Goal: Task Accomplishment & Management: Use online tool/utility

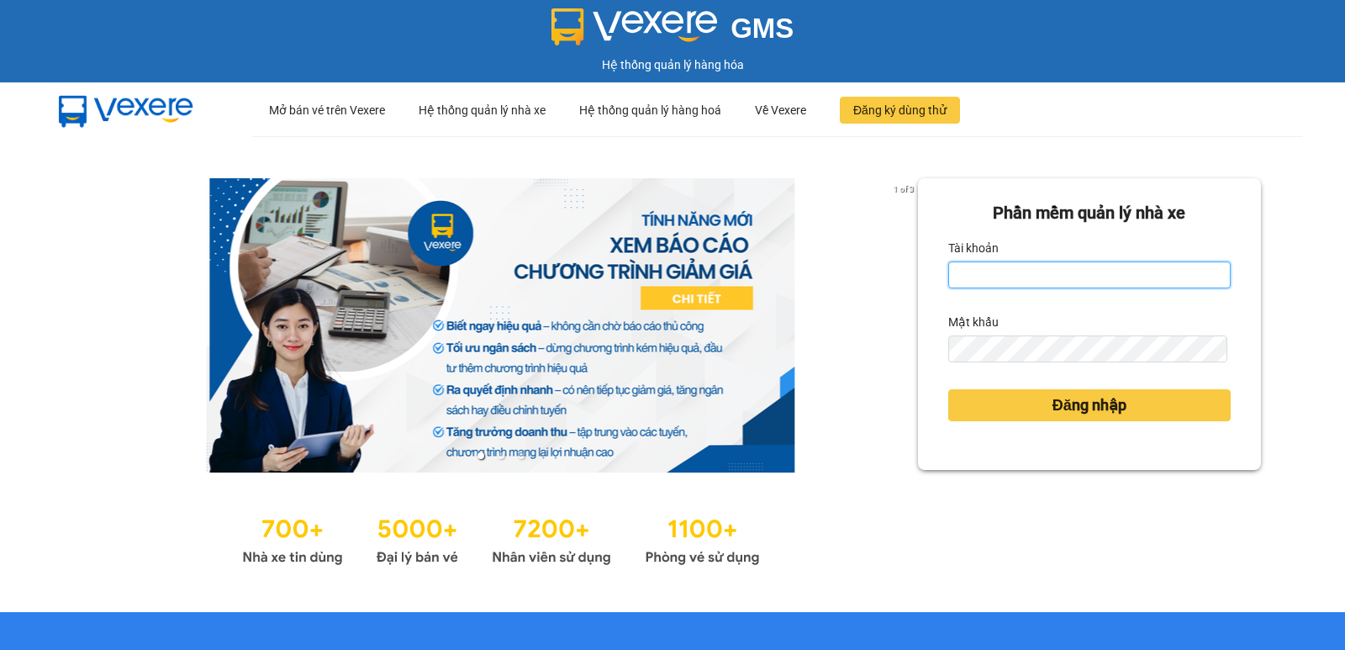
click at [1102, 285] on input "Tài khoản" at bounding box center [1089, 274] width 282 height 27
type input "anhkietsg.tuanhung"
click at [1056, 334] on div "Mật khẩu" at bounding box center [1089, 321] width 282 height 27
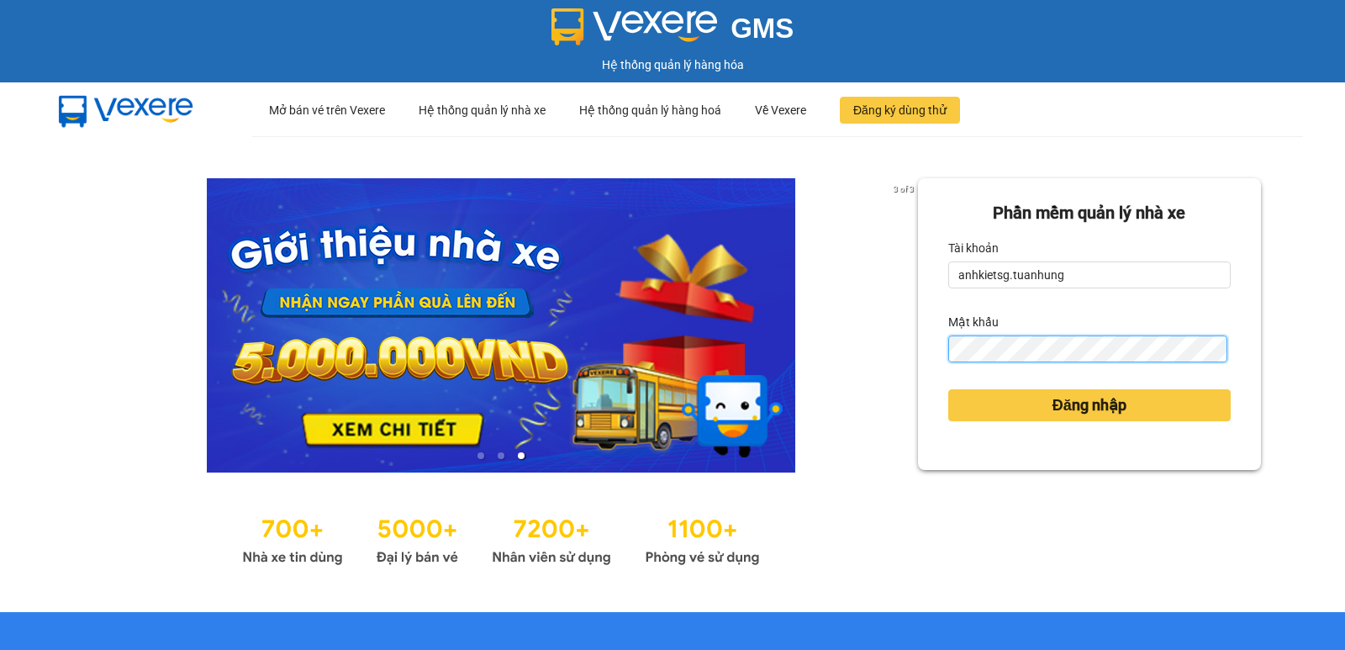
click at [948, 389] on button "Đăng nhập" at bounding box center [1089, 405] width 282 height 32
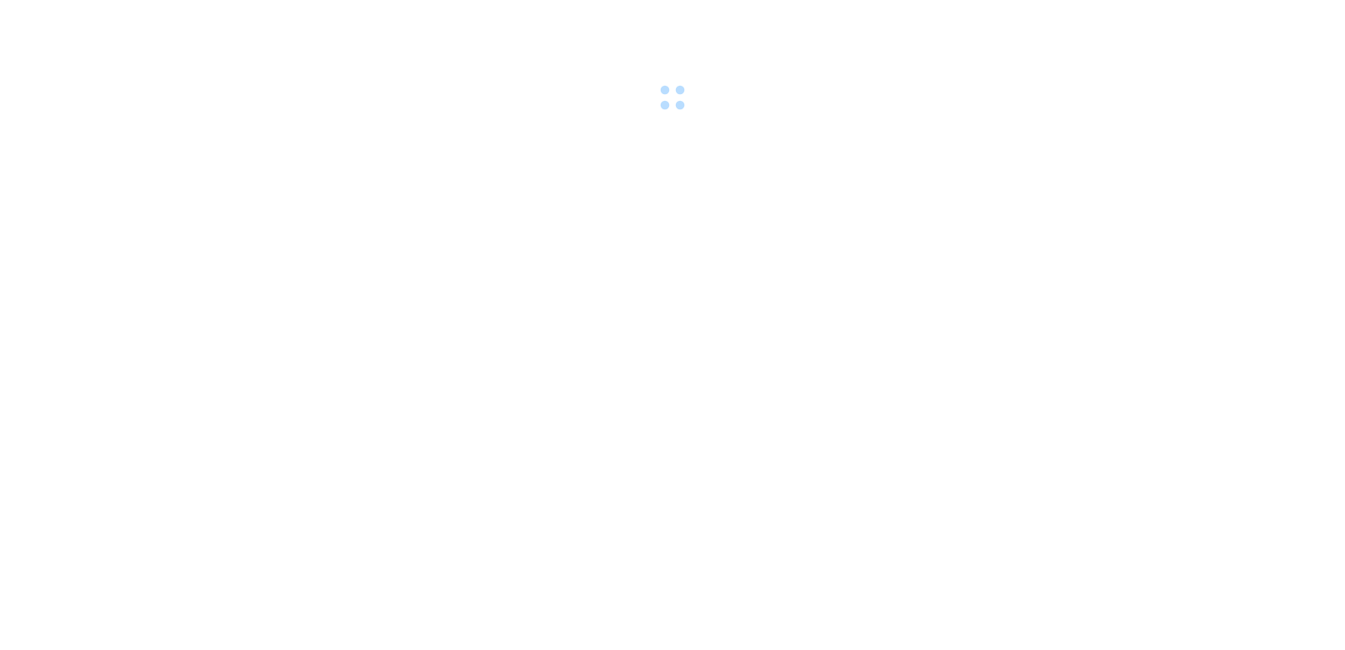
click at [1143, 101] on div at bounding box center [672, 58] width 1345 height 116
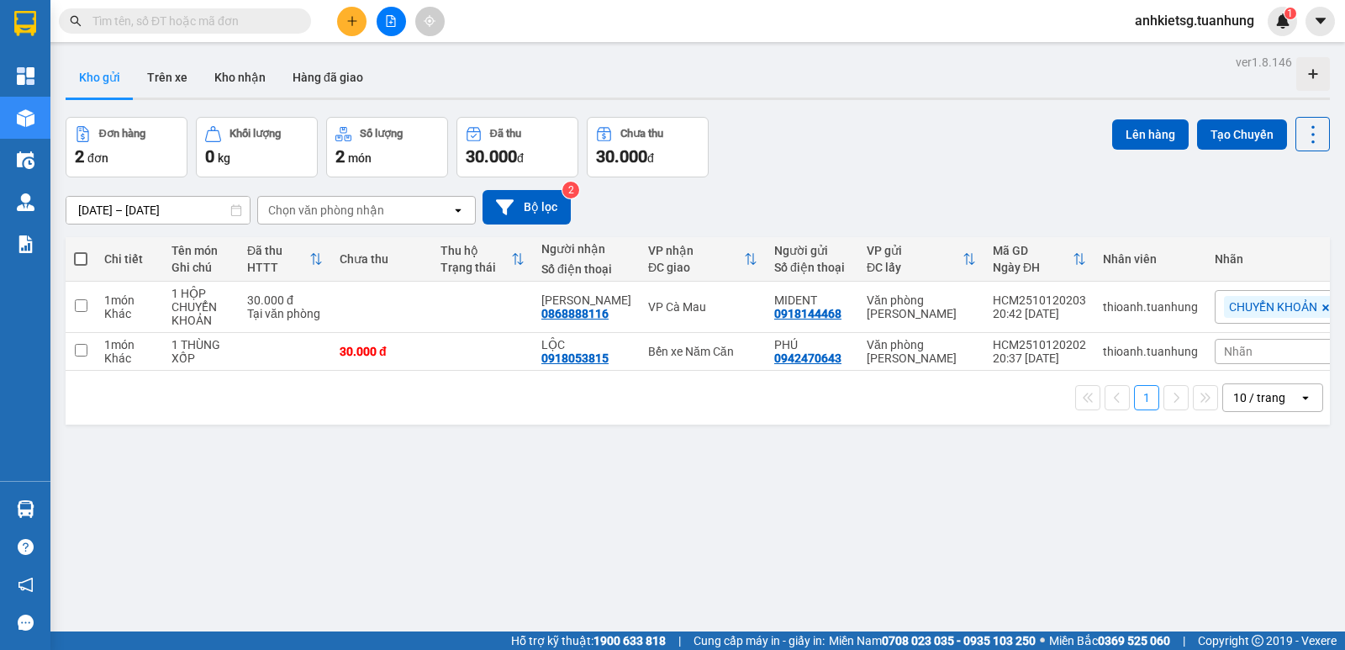
click at [180, 34] on div "Kết quả tìm kiếm ( 0 ) Bộ lọc No Data" at bounding box center [164, 21] width 328 height 29
click at [186, 18] on input "text" at bounding box center [191, 21] width 198 height 18
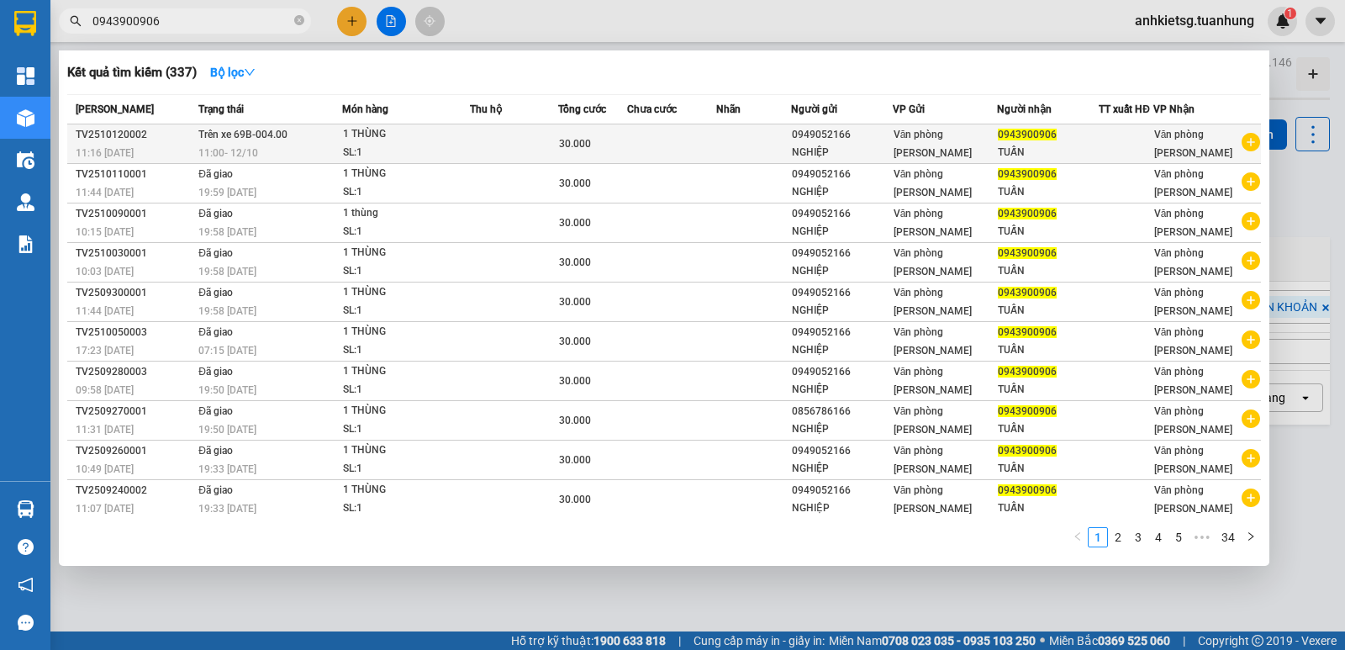
type input "0943900906"
click at [505, 151] on td at bounding box center [514, 143] width 88 height 39
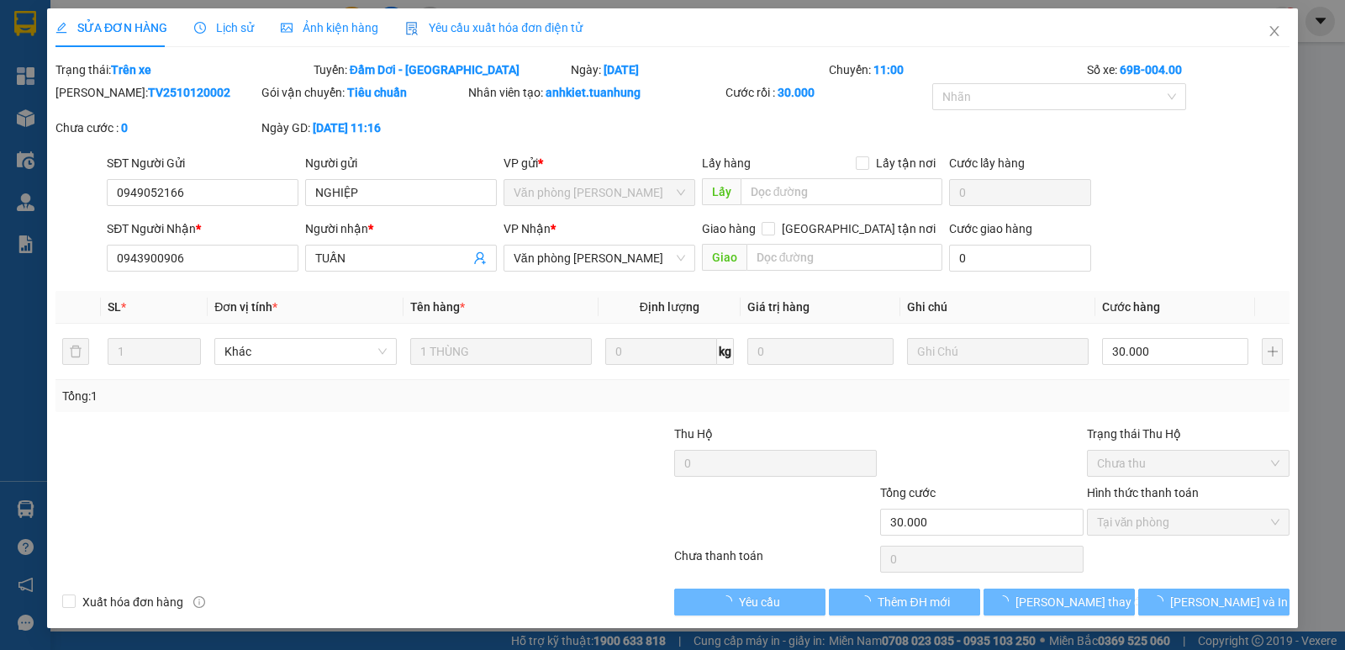
type input "0949052166"
type input "NGHIỆP"
type input "0943900906"
type input "TUẤN"
type input "30.000"
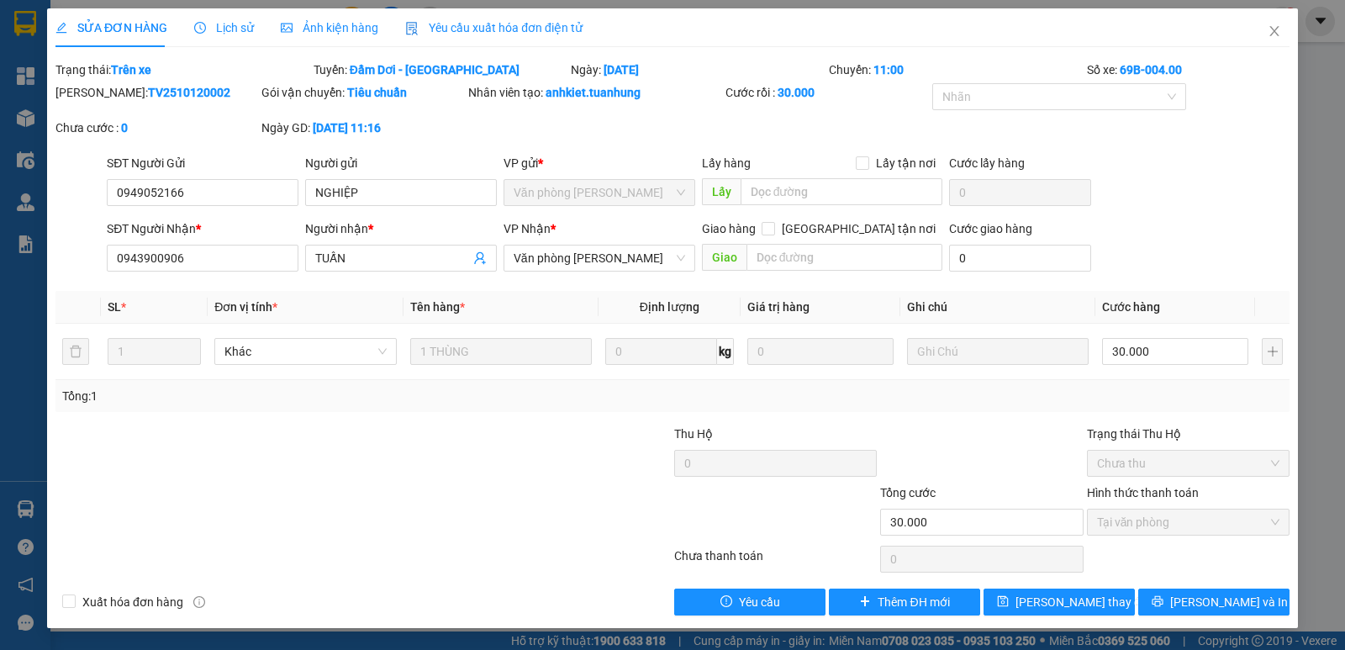
click at [236, 22] on span "Lịch sử" at bounding box center [224, 27] width 60 height 13
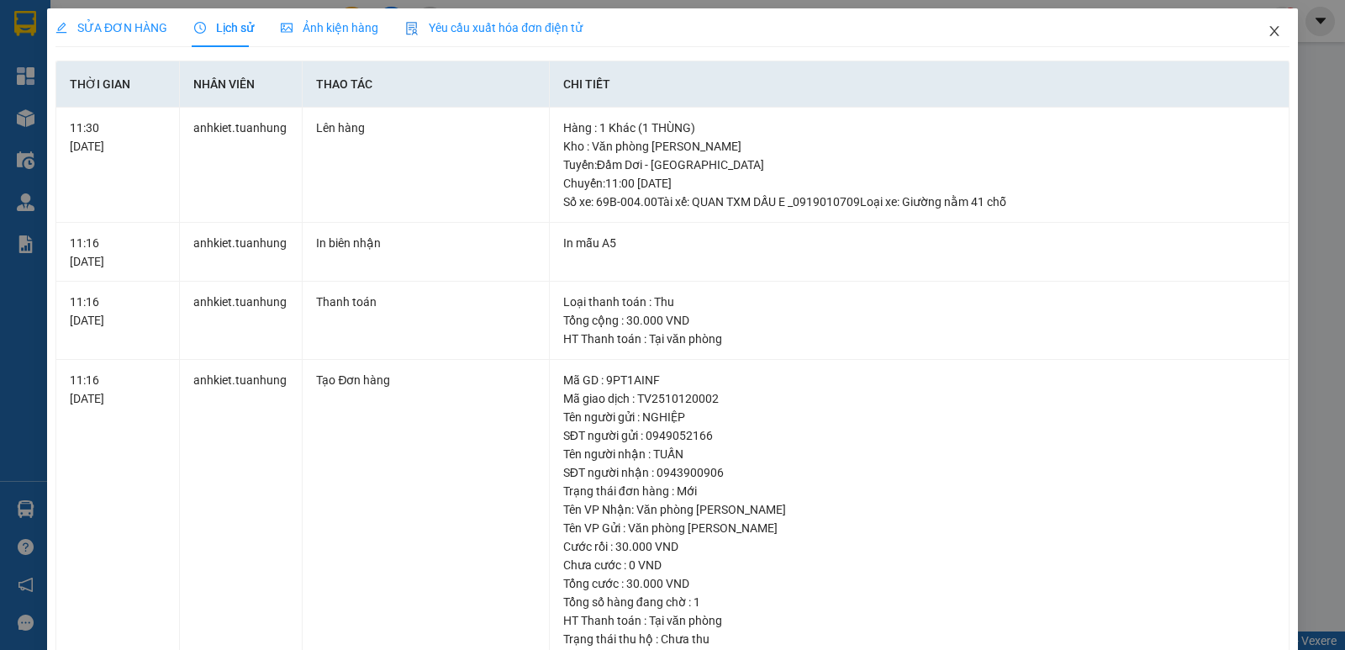
click at [1264, 45] on span "Close" at bounding box center [1273, 31] width 47 height 47
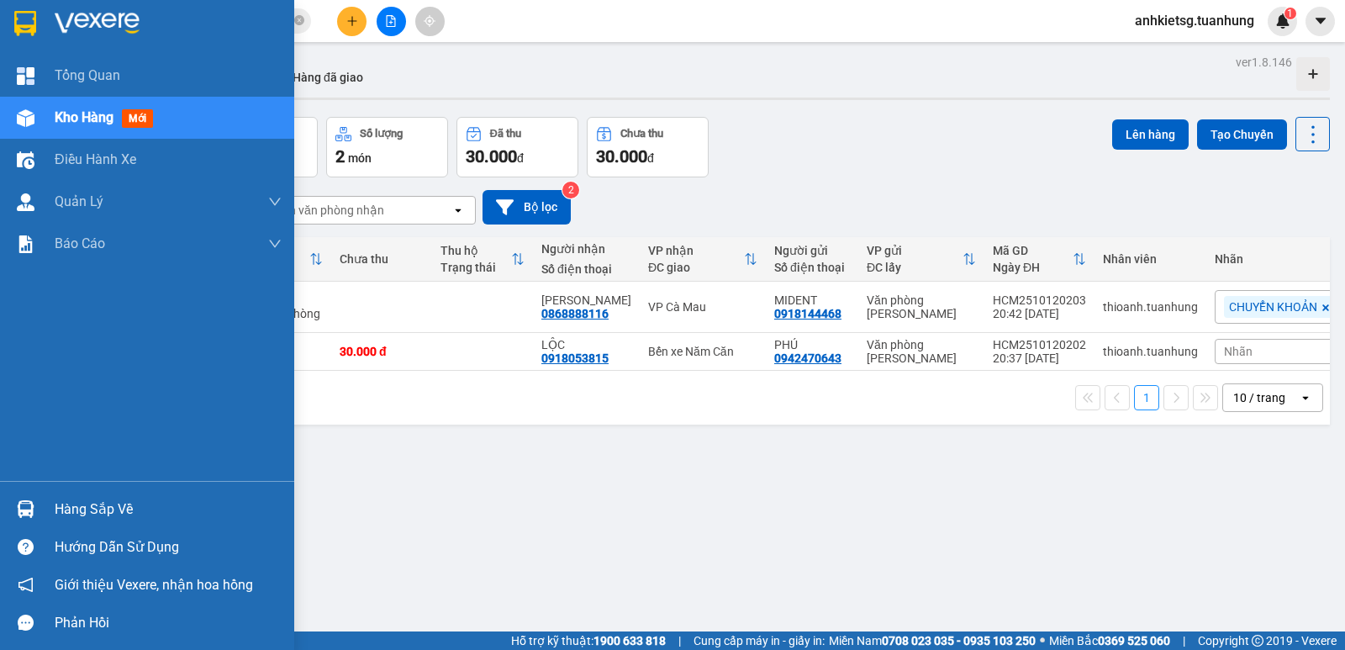
click at [44, 512] on div "Hàng sắp về" at bounding box center [147, 509] width 294 height 38
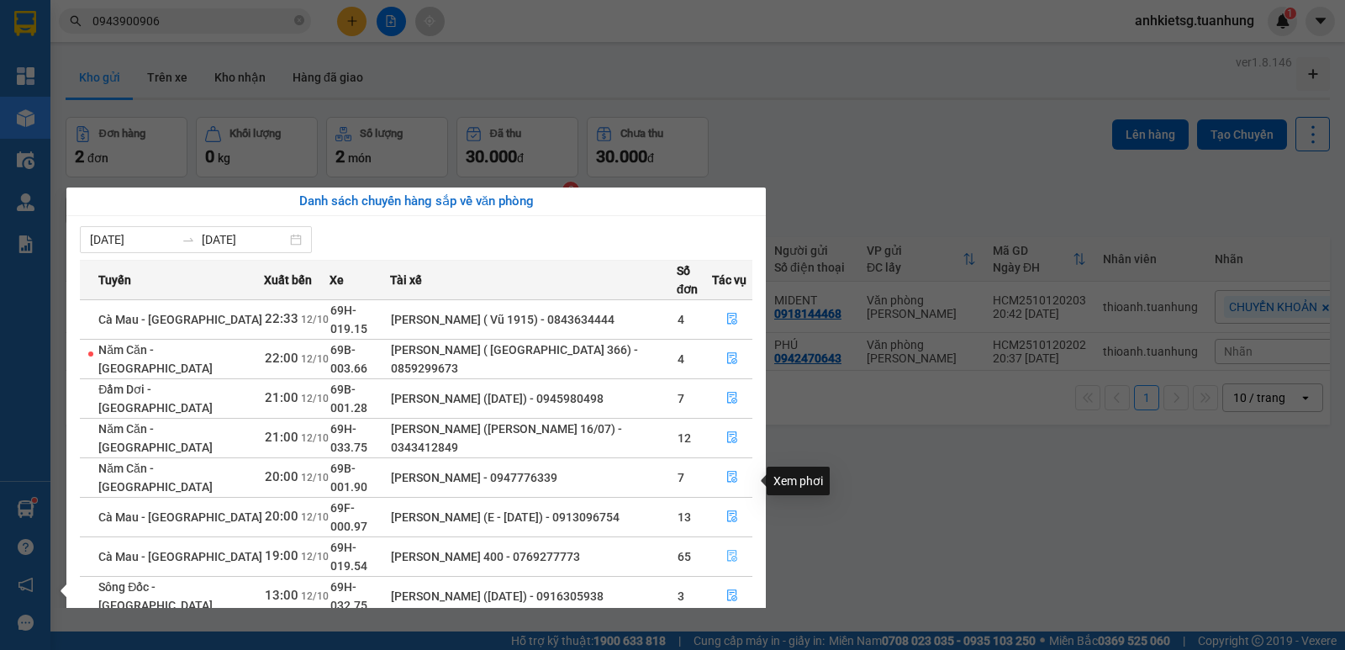
click at [732, 550] on icon "file-done" at bounding box center [732, 556] width 10 height 12
